Goal: Information Seeking & Learning: Learn about a topic

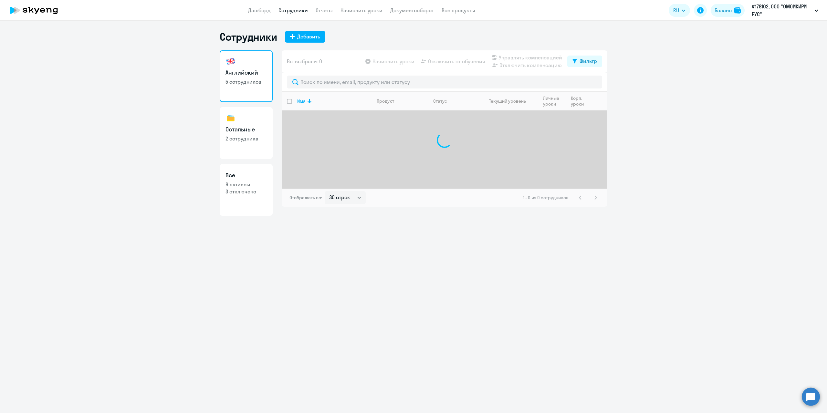
select select "30"
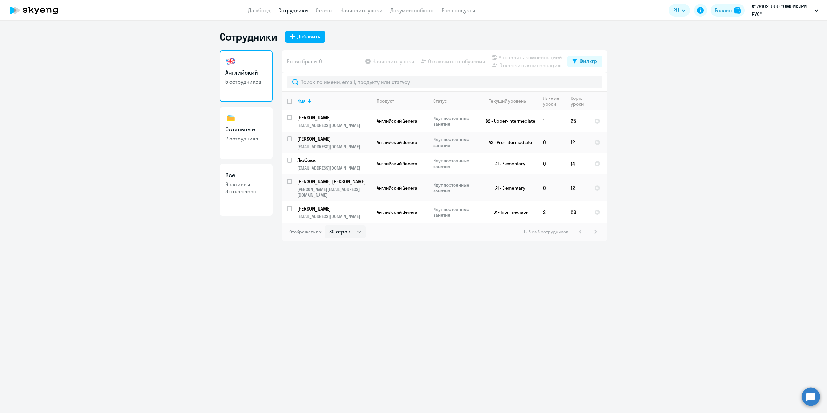
click at [235, 140] on p "2 сотрудника" at bounding box center [246, 138] width 41 height 7
select select "30"
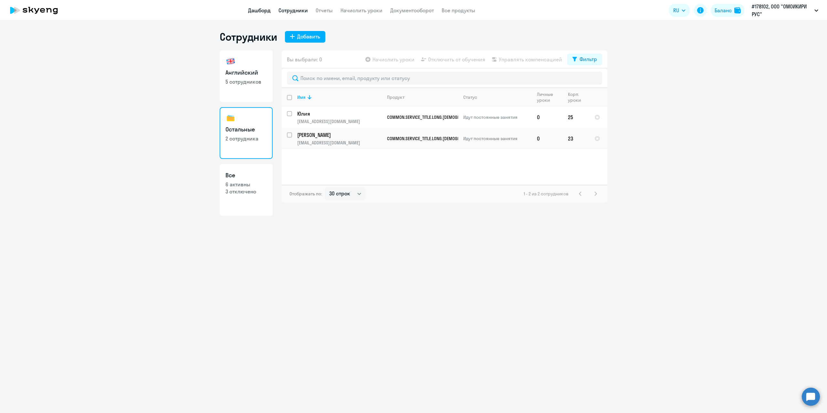
click at [259, 10] on link "Дашборд" at bounding box center [259, 10] width 23 height 6
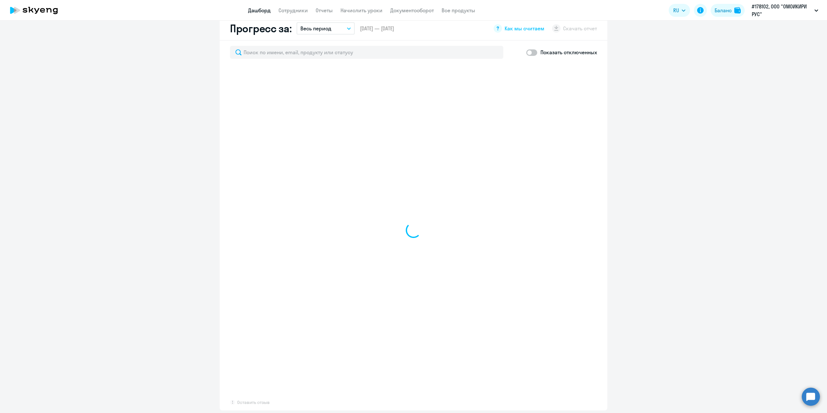
scroll to position [357, 0]
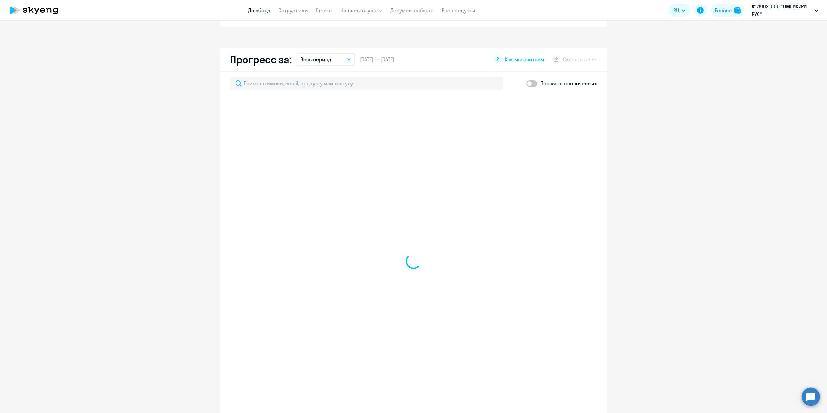
select select "30"
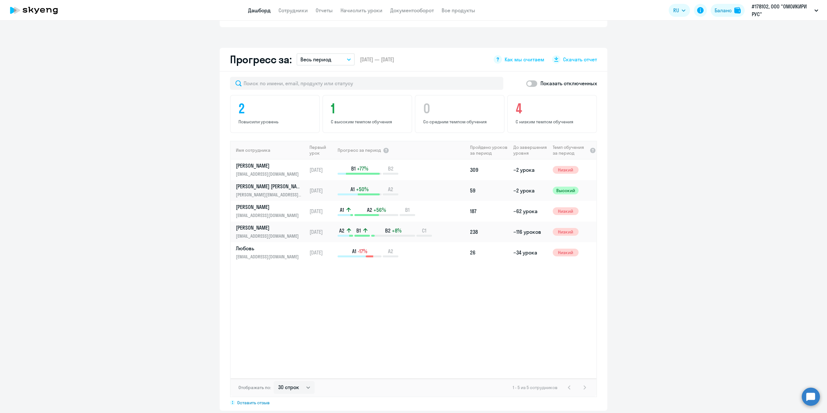
click at [345, 53] on button "Весь период" at bounding box center [326, 59] width 58 height 12
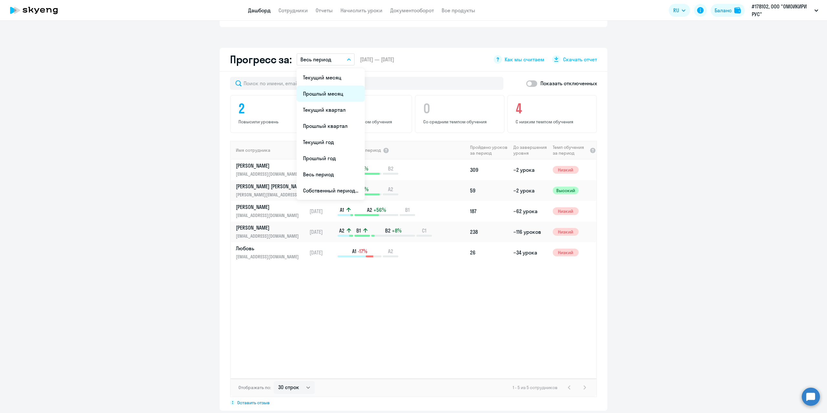
click at [338, 86] on li "Прошлый месяц" at bounding box center [331, 94] width 68 height 16
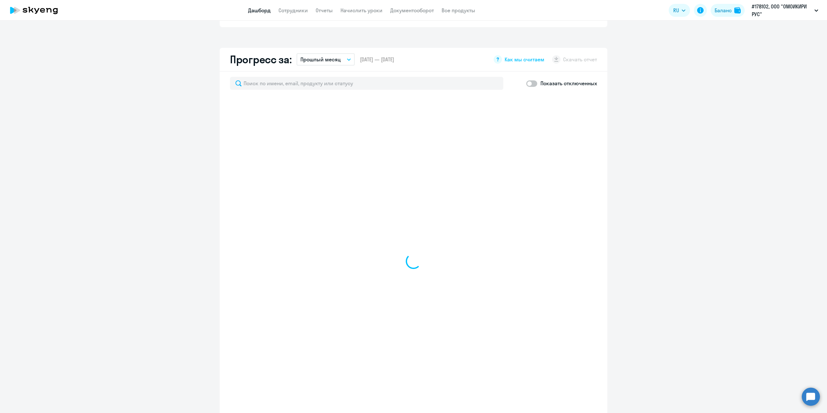
scroll to position [294, 0]
